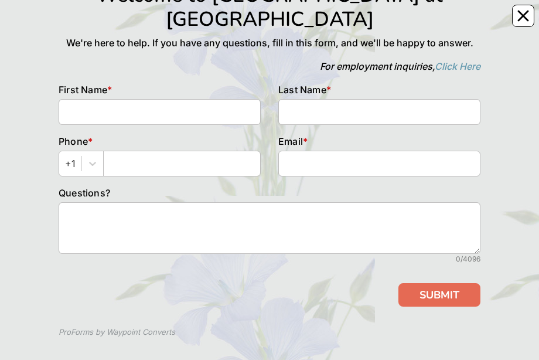
scroll to position [67, 0]
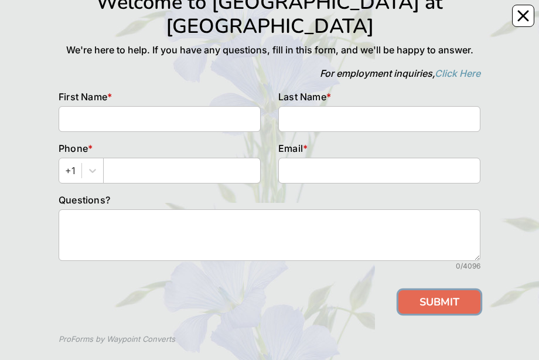
click at [461, 290] on button "SUBMIT" at bounding box center [440, 301] width 82 height 23
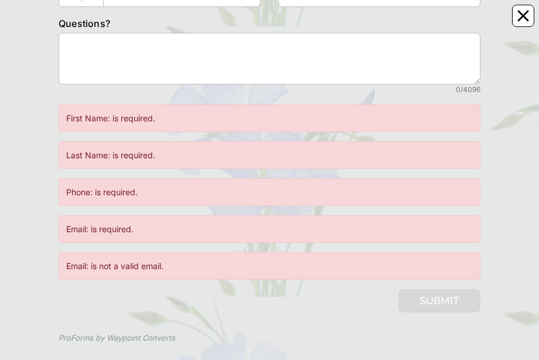
scroll to position [243, 0]
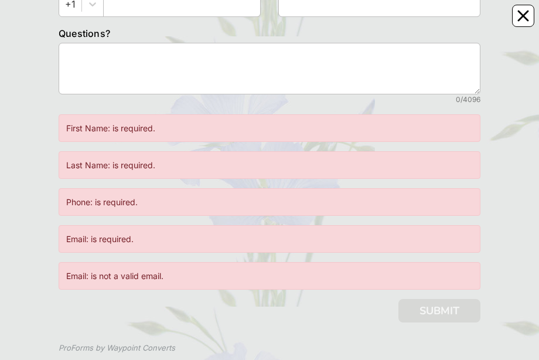
click at [530, 162] on div "Welcome to Magnolia Bridge at Murrells Inlet We're here to help. If you have an…" at bounding box center [269, 79] width 539 height 627
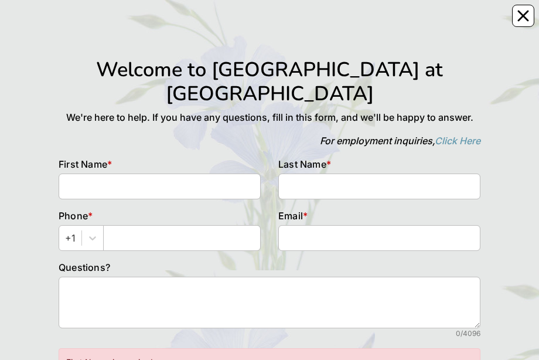
scroll to position [0, 0]
click at [527, 16] on icon "Close" at bounding box center [524, 16] width 12 height 12
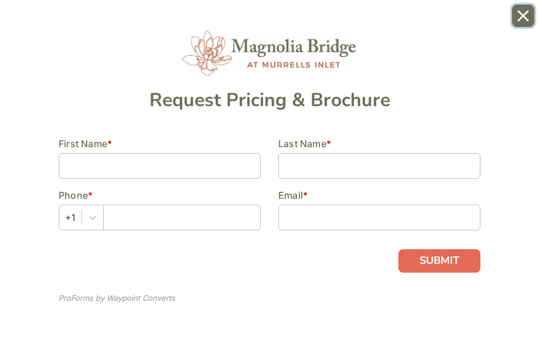
click at [520, 22] on button "Close" at bounding box center [523, 16] width 22 height 22
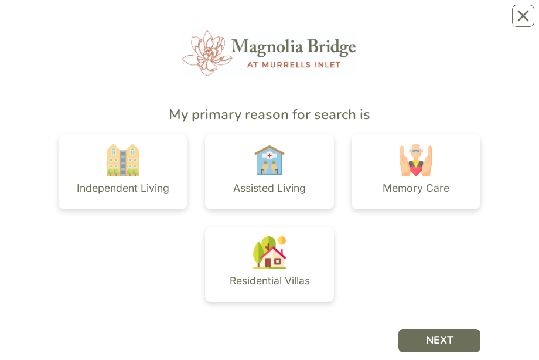
click at [285, 263] on img at bounding box center [269, 252] width 33 height 33
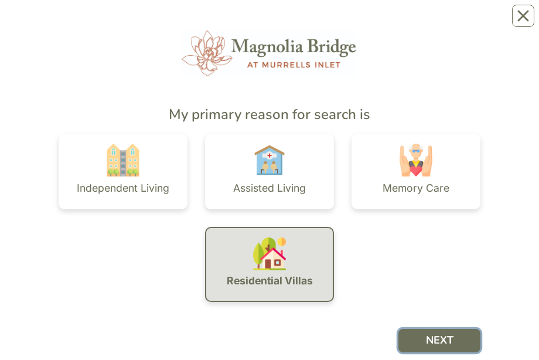
click at [452, 342] on button "NEXT" at bounding box center [440, 340] width 82 height 23
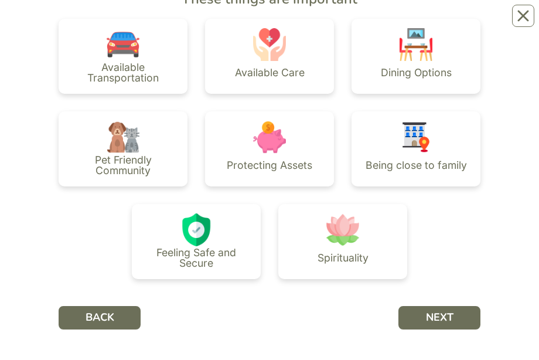
scroll to position [115, 0]
click at [123, 314] on button "BACK" at bounding box center [100, 317] width 82 height 23
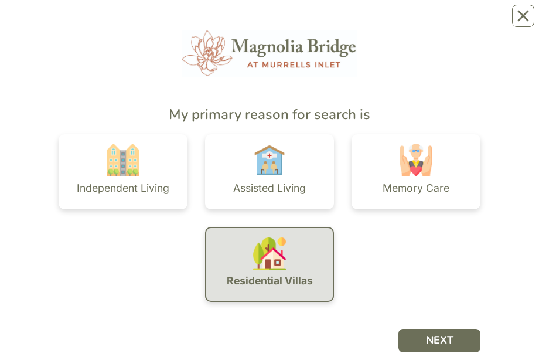
click at [299, 168] on div "Assisted Living" at bounding box center [269, 171] width 129 height 75
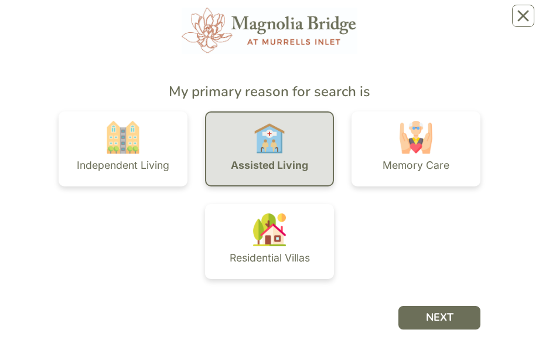
scroll to position [23, 0]
click at [448, 324] on button "NEXT" at bounding box center [440, 317] width 82 height 23
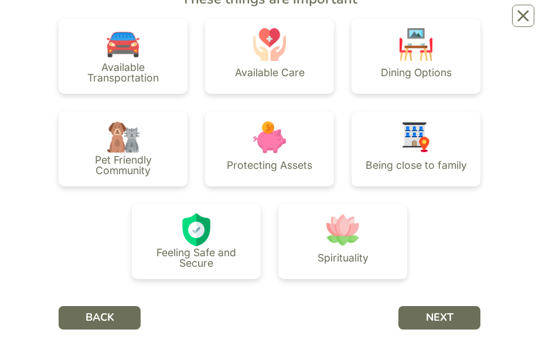
scroll to position [115, 0]
click at [460, 319] on button "NEXT" at bounding box center [440, 317] width 82 height 23
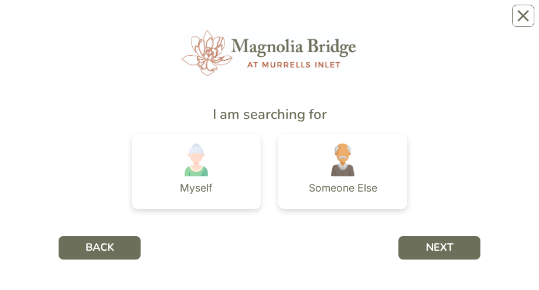
click at [232, 176] on div "Myself" at bounding box center [196, 171] width 129 height 75
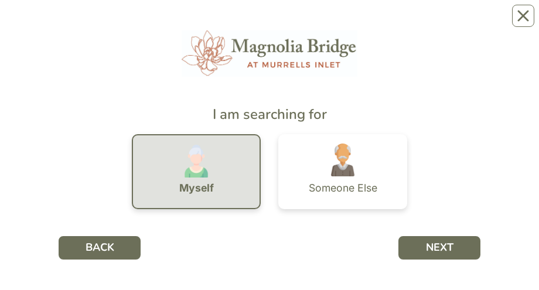
click at [468, 247] on button "NEXT" at bounding box center [440, 247] width 82 height 23
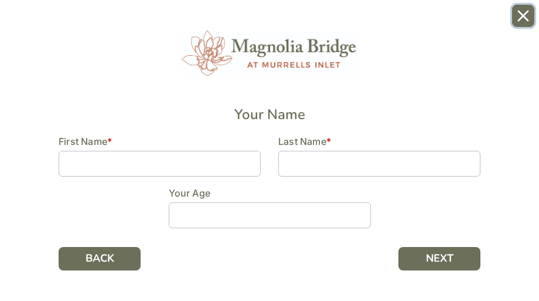
click at [531, 17] on button "Close" at bounding box center [523, 16] width 22 height 22
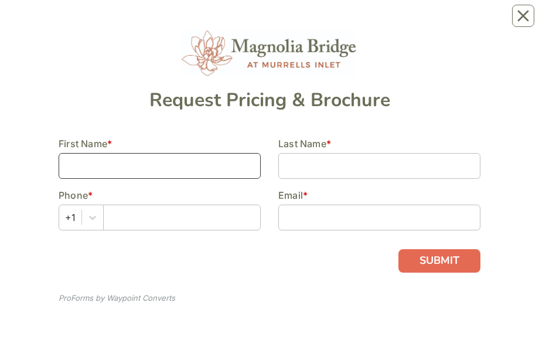
click at [147, 164] on input at bounding box center [160, 166] width 202 height 26
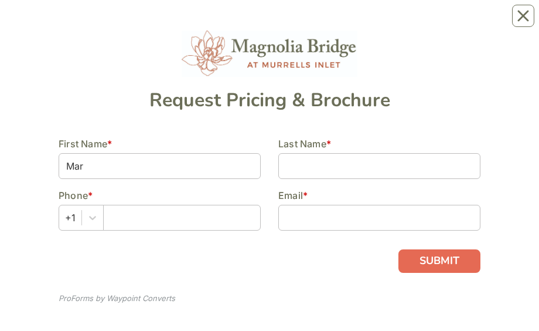
type input "[PERSON_NAME]"
type input "Small"
type input "8436516124"
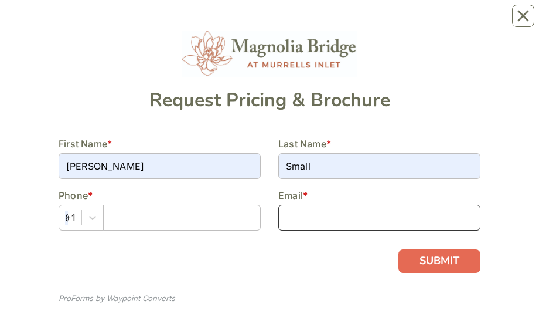
type input "[EMAIL_ADDRESS][DOMAIN_NAME]"
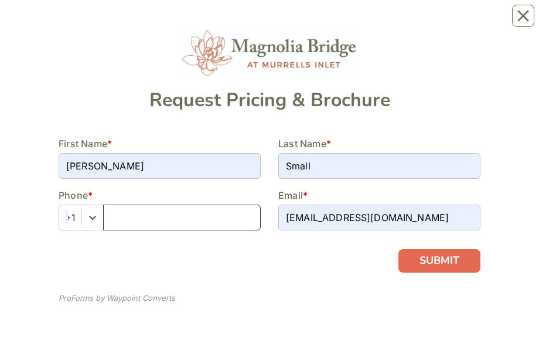
click at [161, 217] on input "text" at bounding box center [182, 218] width 158 height 26
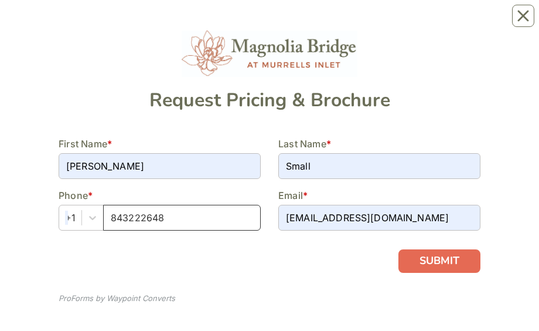
type input "8432226487"
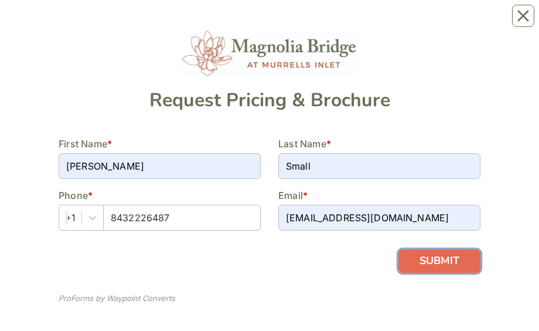
click at [462, 267] on button "SUBMIT" at bounding box center [440, 260] width 82 height 23
